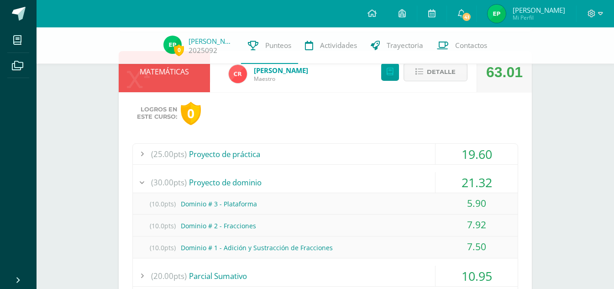
scroll to position [91, 0]
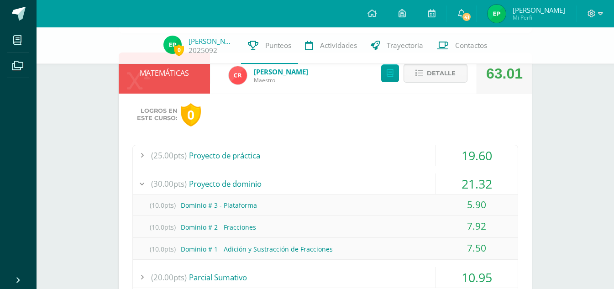
click at [432, 70] on span "Detalle" at bounding box center [441, 73] width 29 height 17
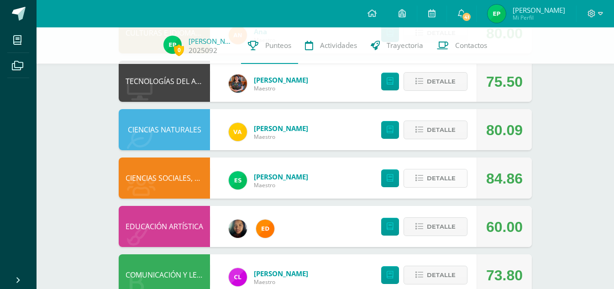
scroll to position [274, 0]
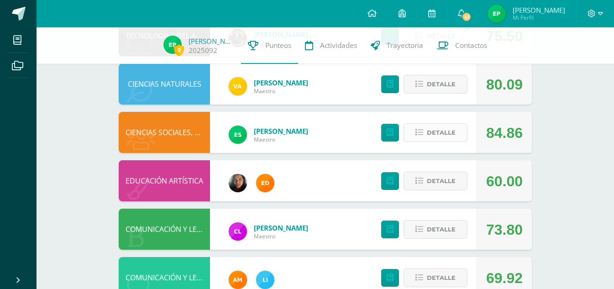
click at [438, 130] on span "Detalle" at bounding box center [441, 132] width 29 height 17
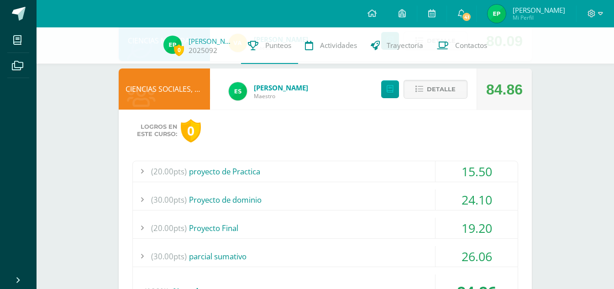
scroll to position [319, 0]
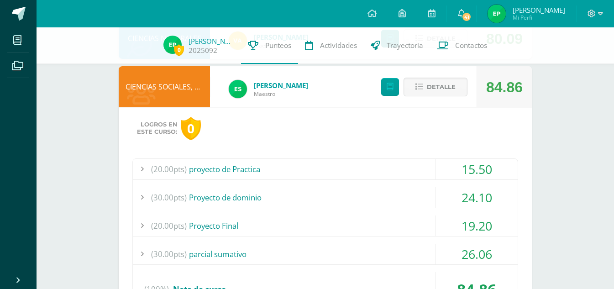
click at [355, 168] on div "(20.00pts) proyecto de Practica" at bounding box center [325, 169] width 385 height 21
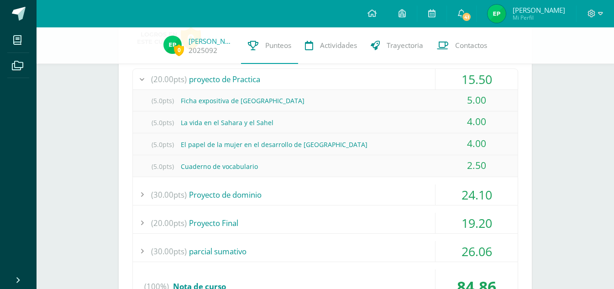
scroll to position [411, 0]
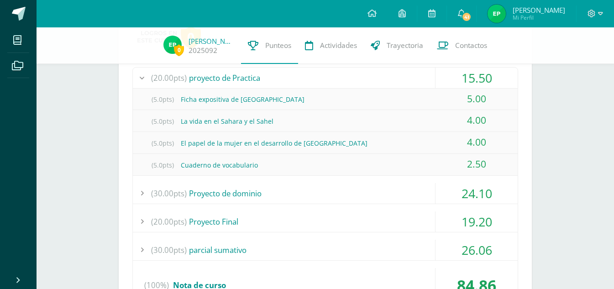
click at [344, 190] on div "(30.00pts) Proyecto de dominio" at bounding box center [325, 193] width 385 height 21
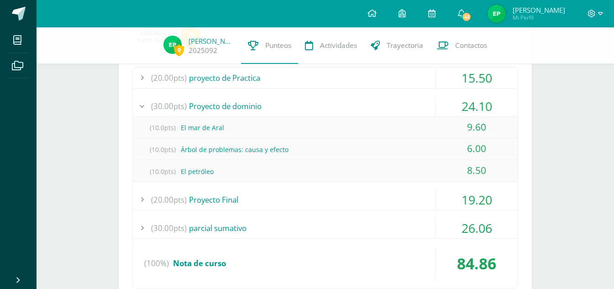
click at [378, 201] on div "(20.00pts) Proyecto Final" at bounding box center [325, 199] width 385 height 21
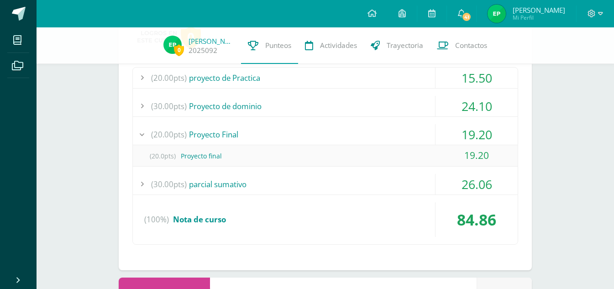
click at [410, 183] on div "(30.00pts) parcial sumativo" at bounding box center [325, 184] width 385 height 21
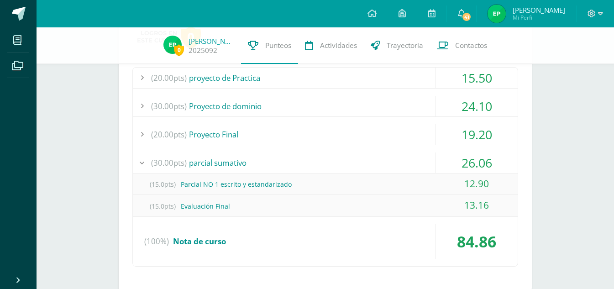
click at [330, 157] on div "(30.00pts) parcial sumativo" at bounding box center [325, 162] width 385 height 21
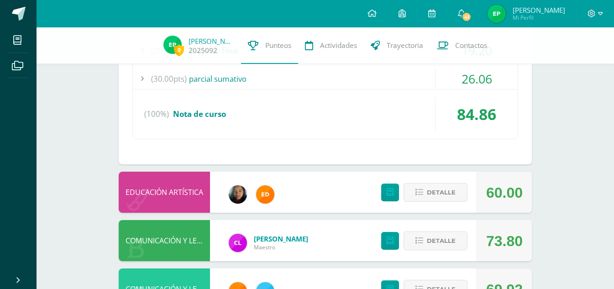
scroll to position [502, 0]
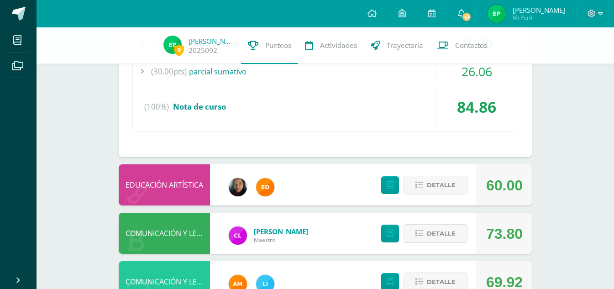
click at [376, 110] on div "(100%) Nota de curso" at bounding box center [325, 106] width 385 height 35
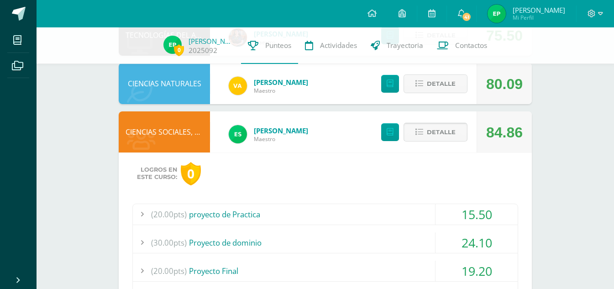
scroll to position [274, 0]
click at [439, 120] on div "Detalle" at bounding box center [421, 132] width 109 height 41
click at [441, 130] on span "Detalle" at bounding box center [441, 132] width 29 height 17
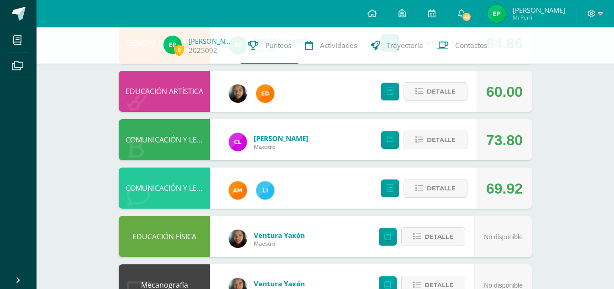
scroll to position [365, 0]
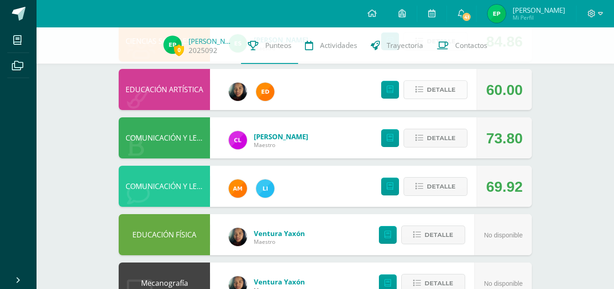
click at [443, 90] on span "Detalle" at bounding box center [441, 89] width 29 height 17
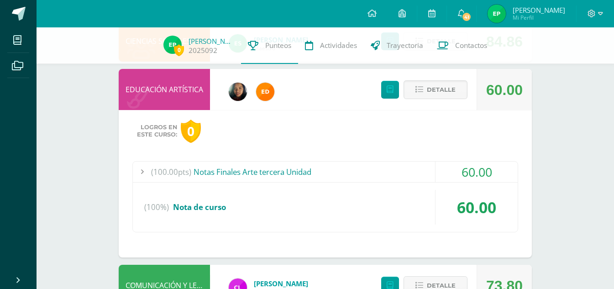
click at [325, 178] on div "(100.00pts) Notas Finales Arte tercera Unidad" at bounding box center [325, 172] width 385 height 21
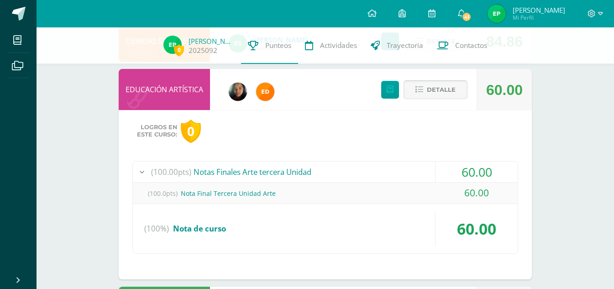
click at [432, 93] on span "Detalle" at bounding box center [441, 89] width 29 height 17
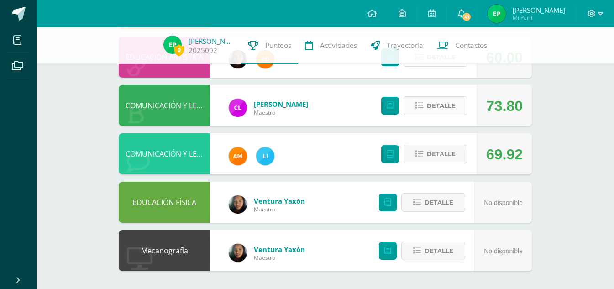
scroll to position [398, 0]
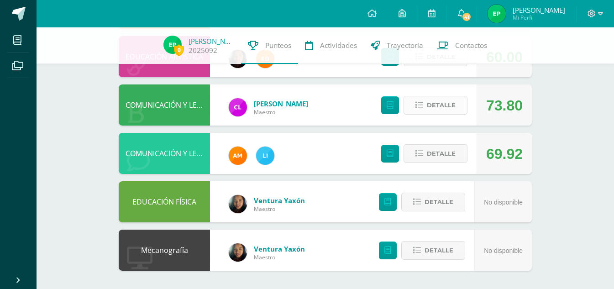
click at [433, 106] on span "Detalle" at bounding box center [441, 105] width 29 height 17
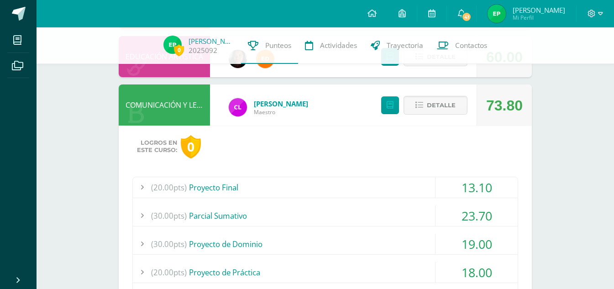
click at [328, 182] on div "(20.00pts) Proyecto Final" at bounding box center [325, 187] width 385 height 21
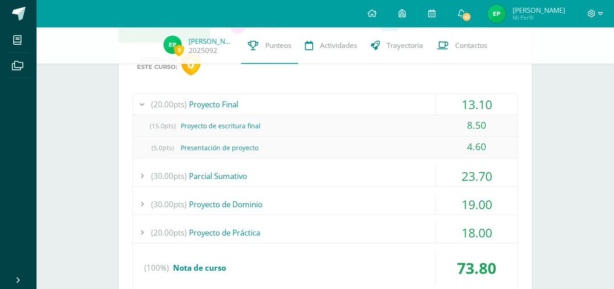
scroll to position [489, 0]
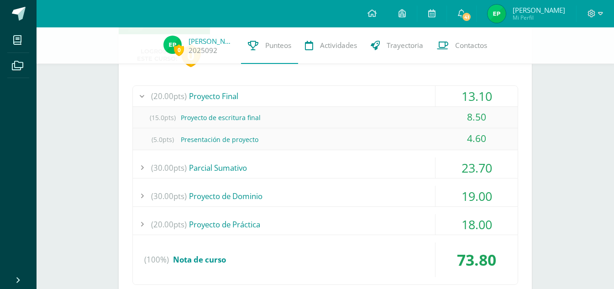
click at [328, 177] on div "(30.00pts) [GEOGRAPHIC_DATA]" at bounding box center [325, 167] width 385 height 21
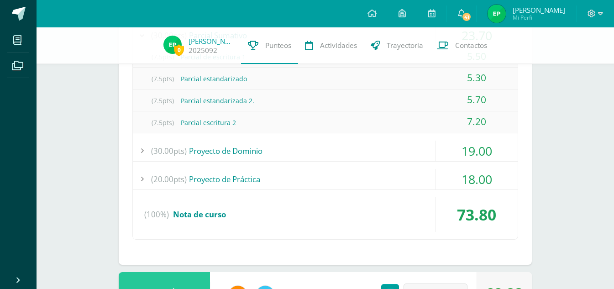
scroll to position [580, 0]
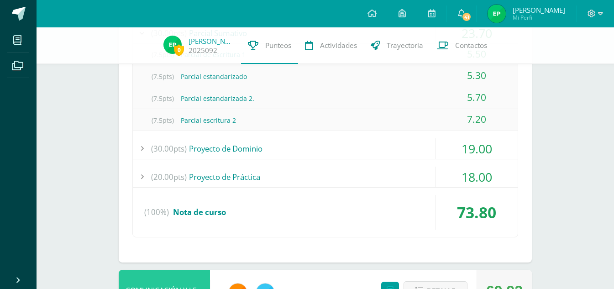
click at [318, 160] on div "(20.00pts) Proyecto Final 13.10 (15.0pts) Proyecto de escritura final 8.50 (5.0…" at bounding box center [325, 115] width 386 height 243
click at [318, 156] on div "(30.00pts) Proyecto de Dominio" at bounding box center [325, 148] width 385 height 21
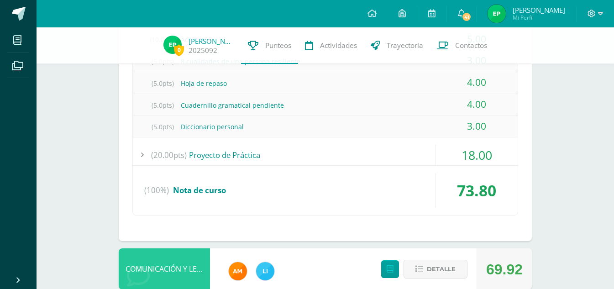
scroll to position [626, 0]
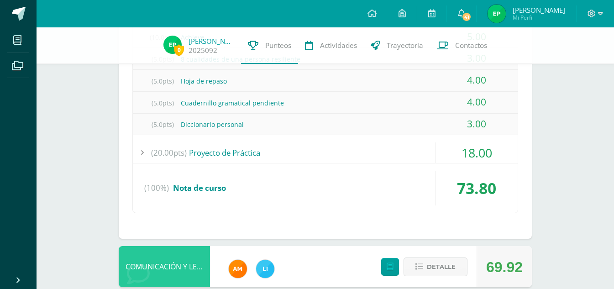
click at [297, 156] on div "(20.00pts) Proyecto de Práctica" at bounding box center [325, 152] width 385 height 21
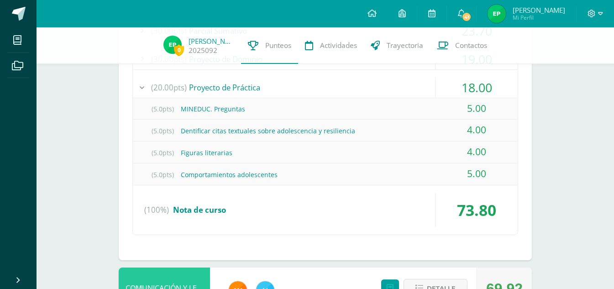
scroll to position [580, 0]
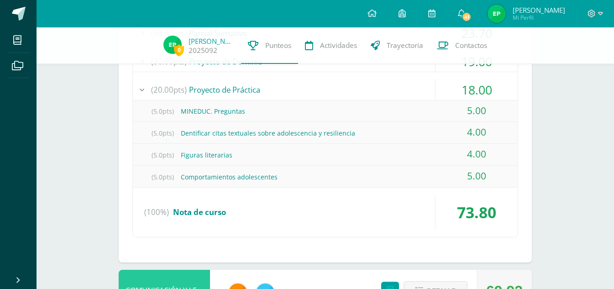
click at [268, 210] on div "(100%) Nota de curso" at bounding box center [325, 212] width 385 height 35
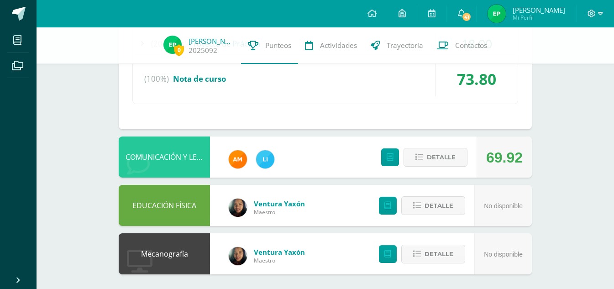
scroll to position [630, 0]
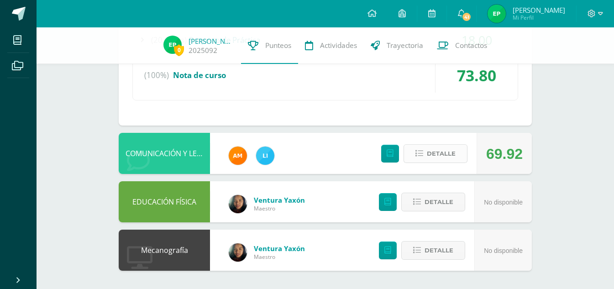
click at [407, 153] on button "Detalle" at bounding box center [435, 153] width 64 height 19
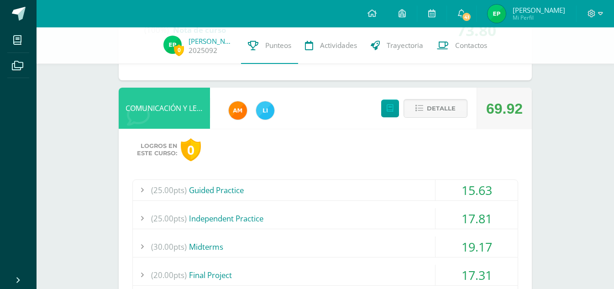
scroll to position [676, 0]
click at [354, 197] on div "(25.00pts) Guided Practice" at bounding box center [325, 189] width 385 height 21
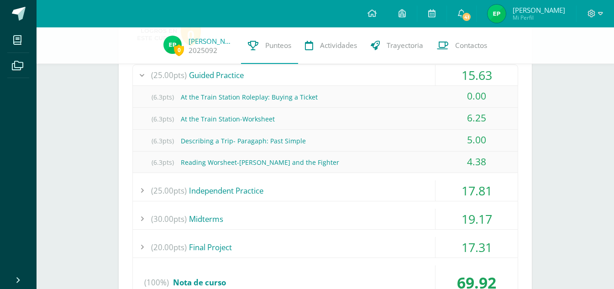
scroll to position [813, 0]
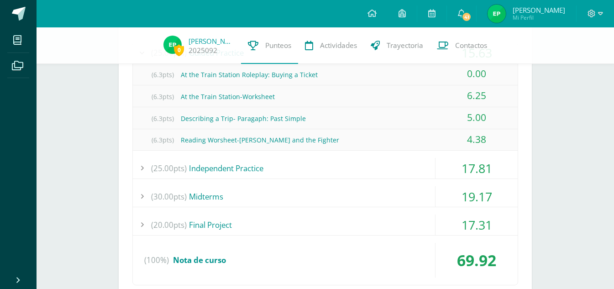
click at [347, 175] on div "(25.00pts) Independent Practice" at bounding box center [325, 168] width 385 height 21
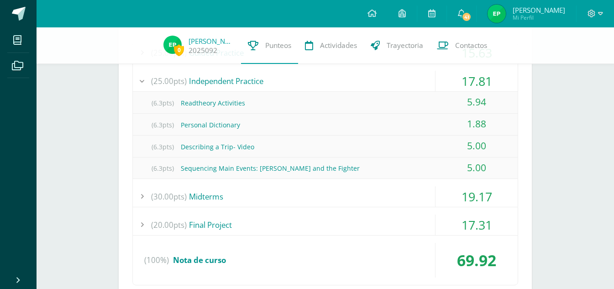
click at [311, 193] on div "(30.00pts) Midterms" at bounding box center [325, 196] width 385 height 21
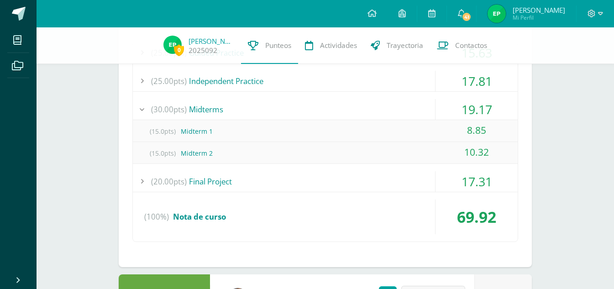
click at [325, 184] on div "(20.00pts) Final Project" at bounding box center [325, 181] width 385 height 21
